Goal: Task Accomplishment & Management: Manage account settings

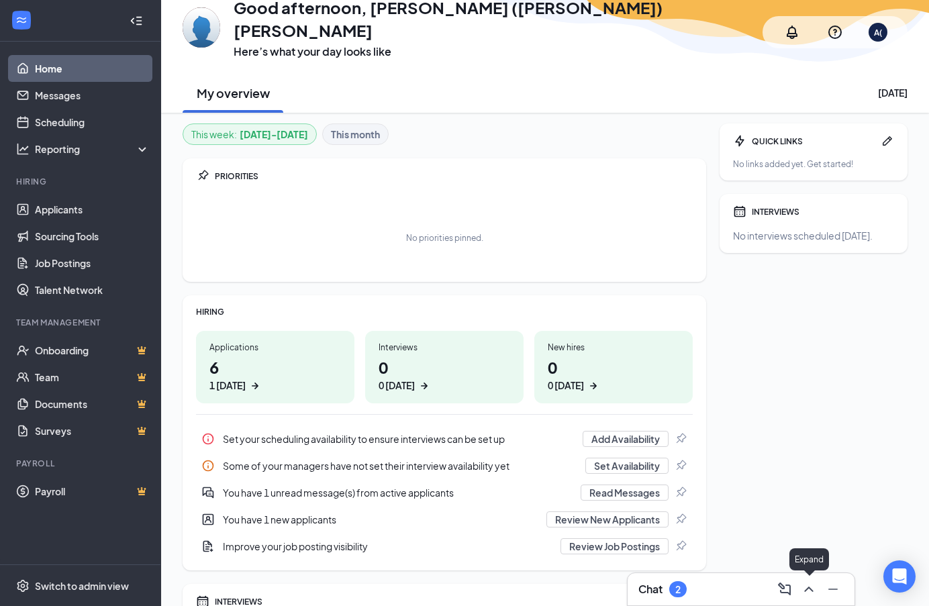
click at [816, 594] on icon "ChevronUp" at bounding box center [809, 590] width 16 height 16
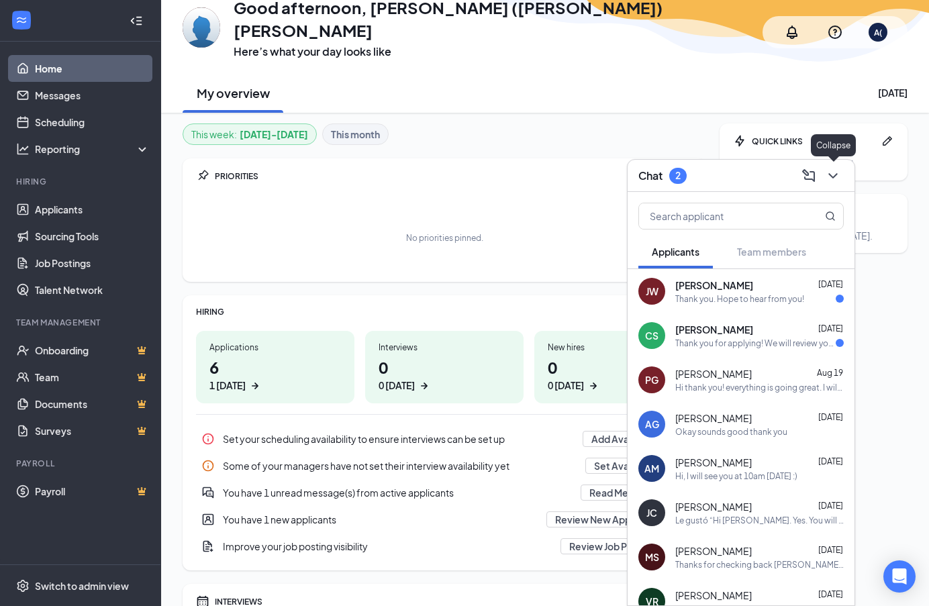
click at [829, 169] on icon "ChevronDown" at bounding box center [833, 176] width 16 height 16
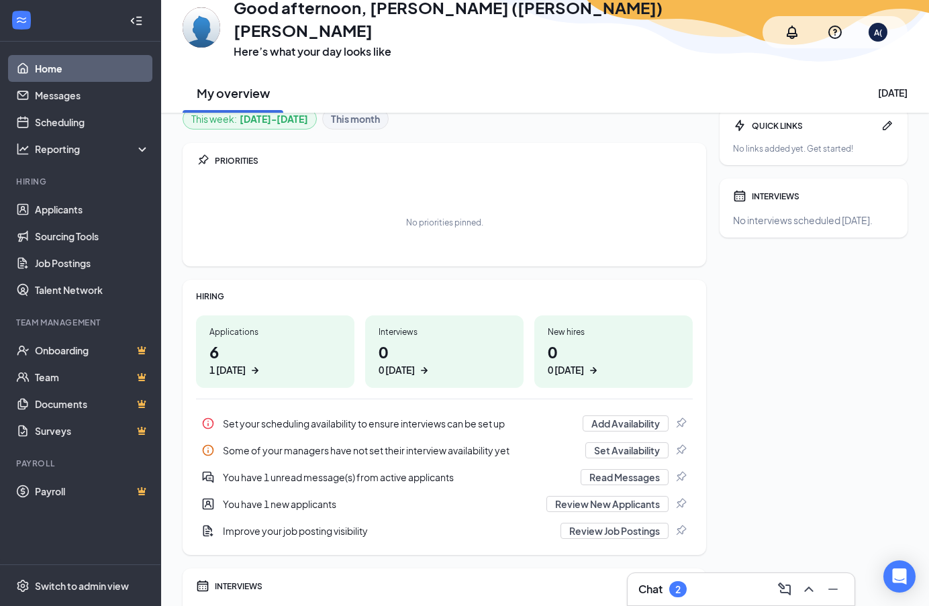
scroll to position [91, 0]
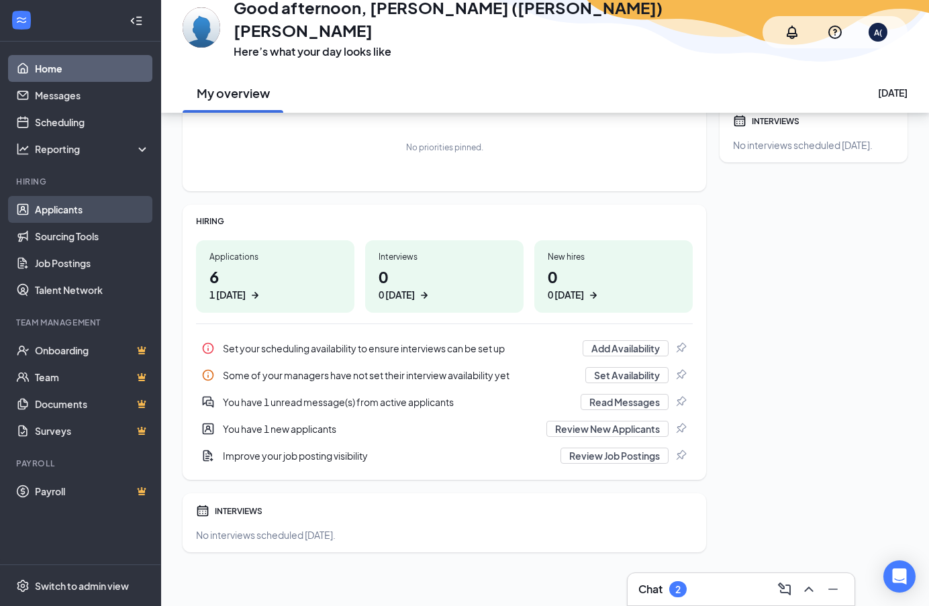
click at [68, 203] on link "Applicants" at bounding box center [92, 209] width 115 height 27
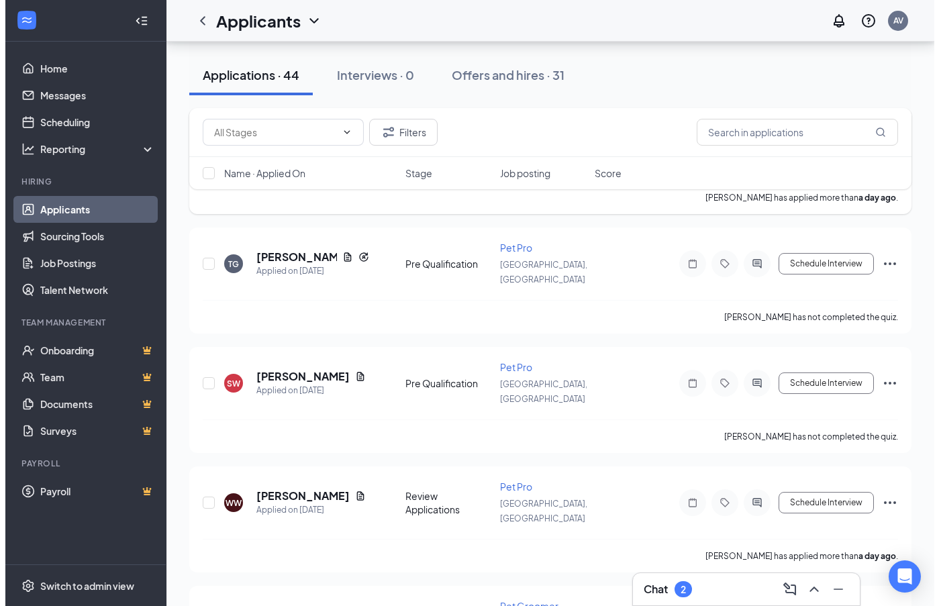
scroll to position [604, 0]
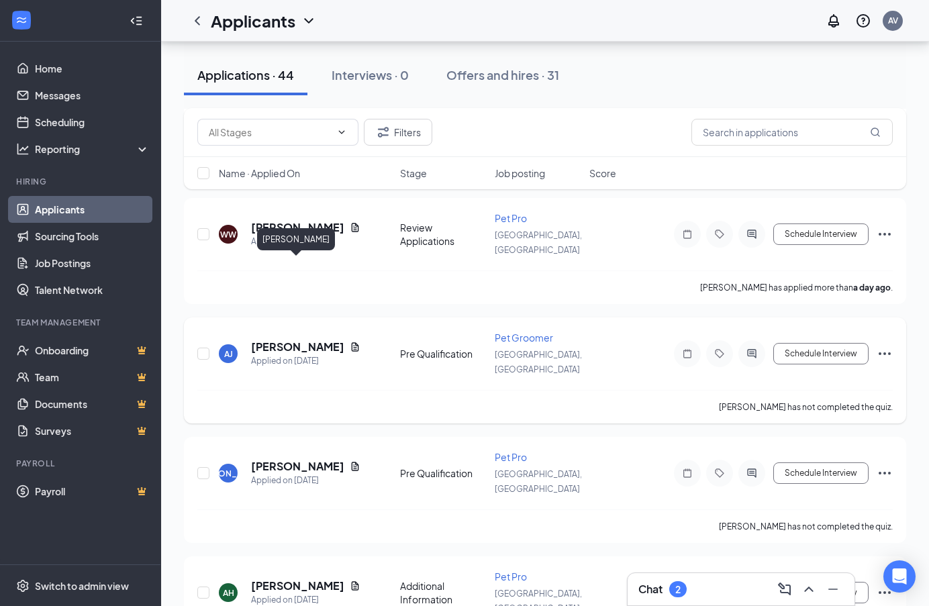
click at [282, 340] on h5 "[PERSON_NAME]" at bounding box center [297, 347] width 93 height 15
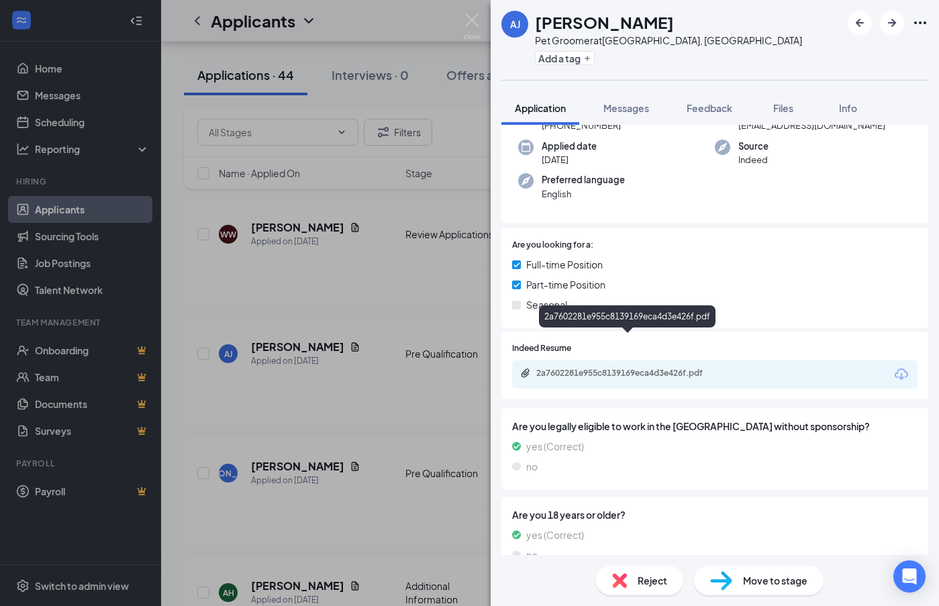
scroll to position [148, 0]
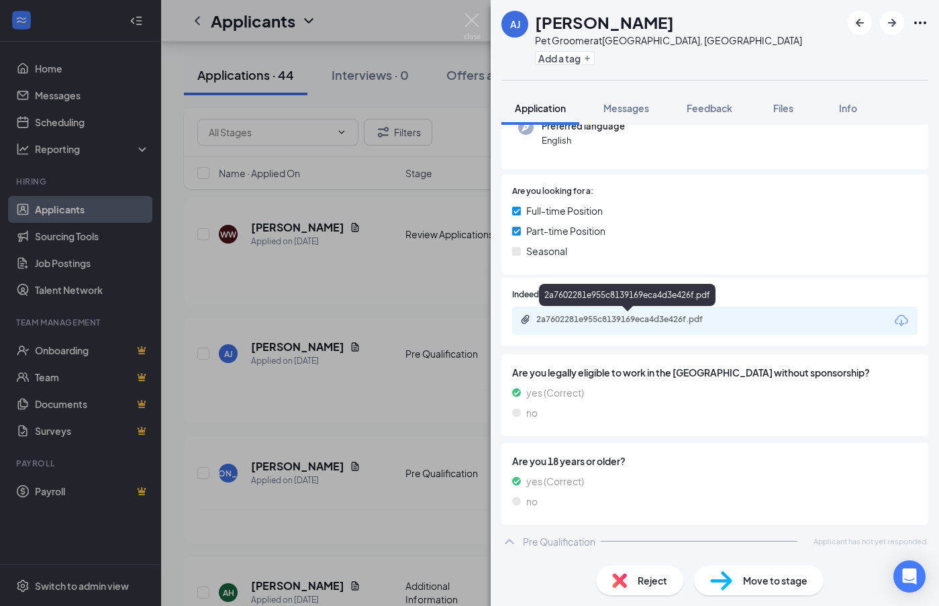
click at [633, 316] on div "2a7602281e955c8139169eca4d3e426f.pdf" at bounding box center [631, 319] width 188 height 11
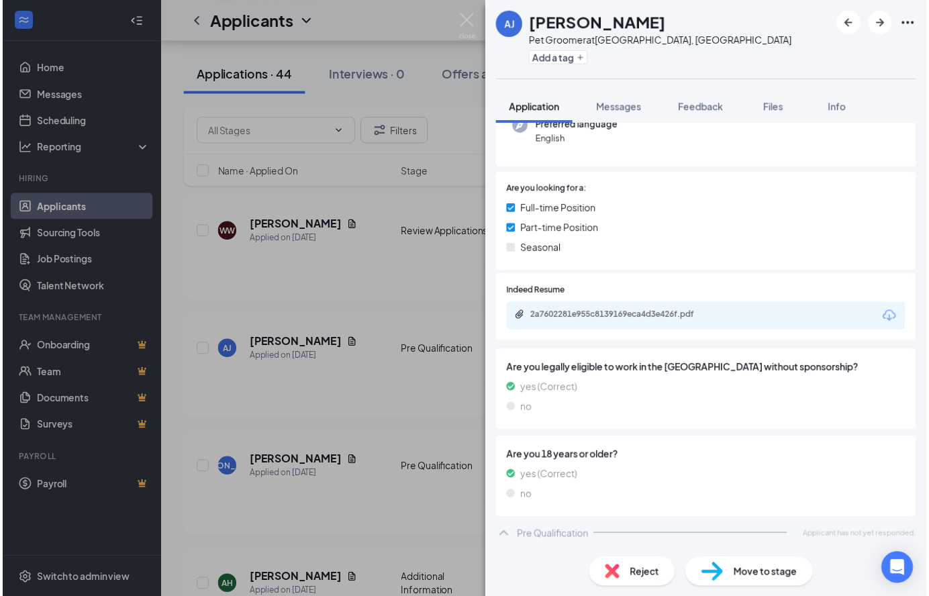
scroll to position [142, 0]
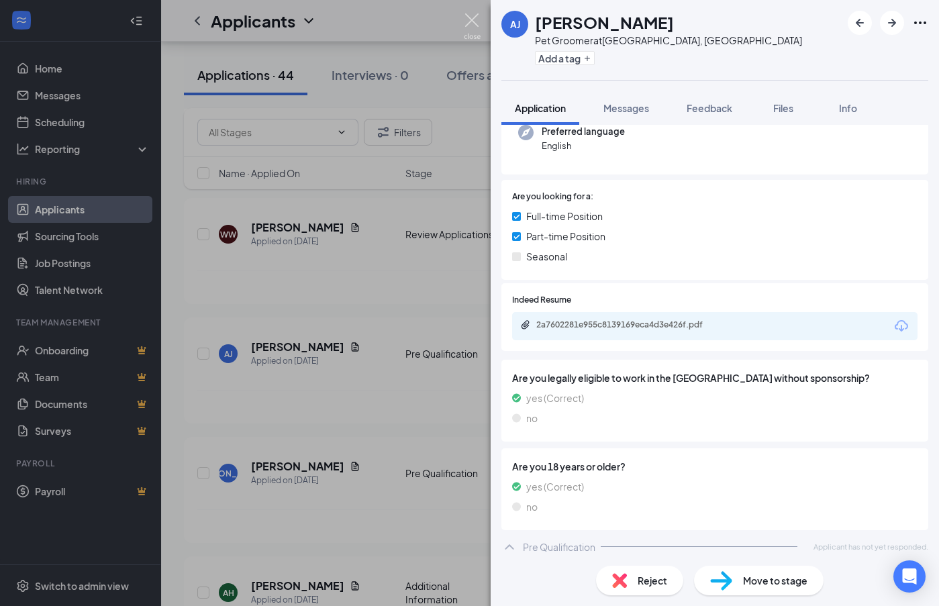
click at [476, 25] on img at bounding box center [472, 26] width 17 height 26
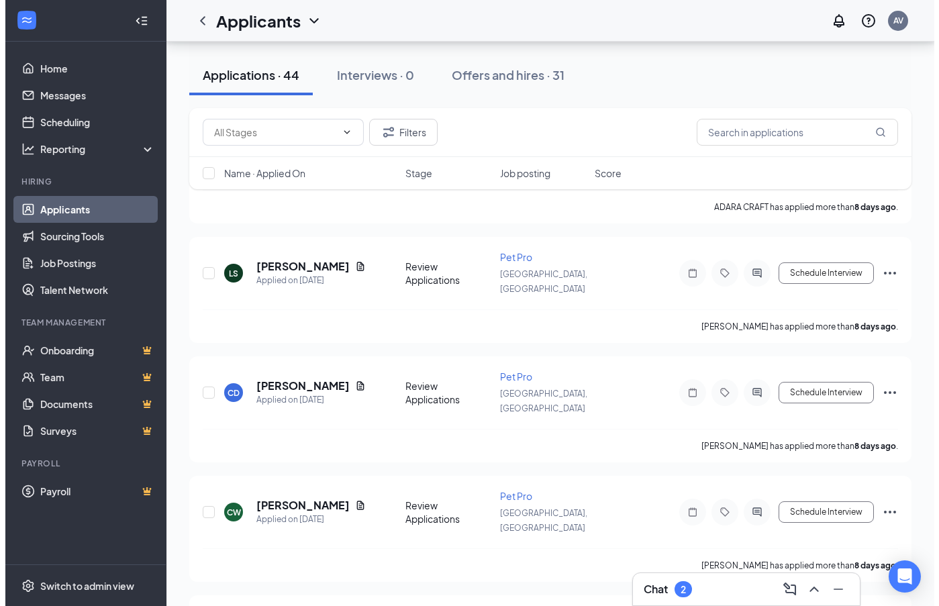
scroll to position [1679, 0]
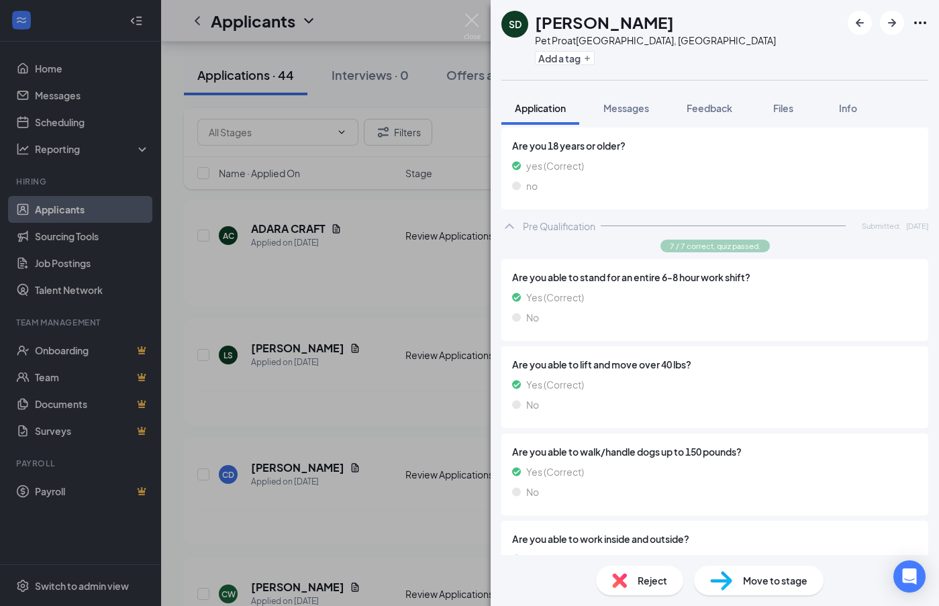
scroll to position [470, 0]
